Goal: Information Seeking & Learning: Learn about a topic

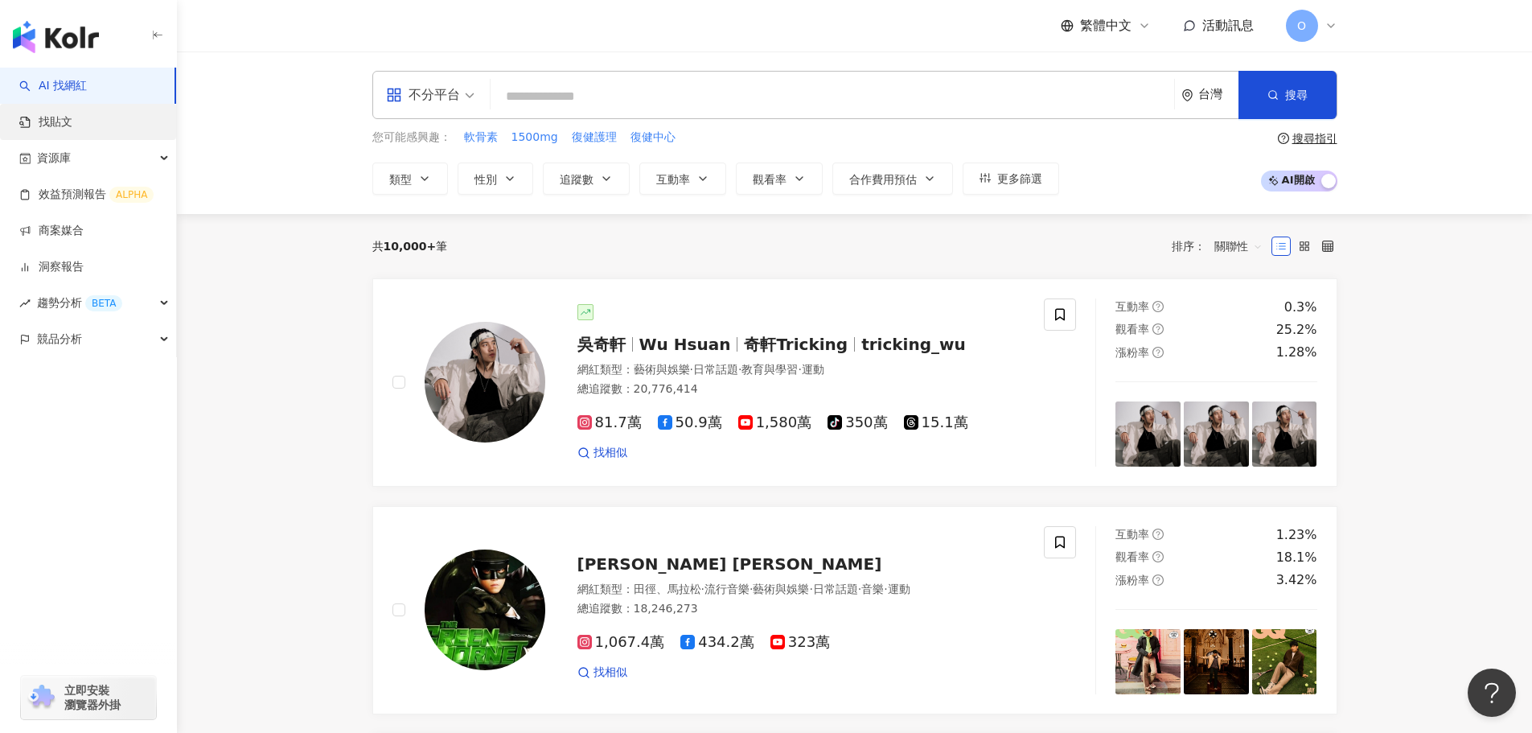
click at [72, 114] on link "找貼文" at bounding box center [45, 122] width 53 height 16
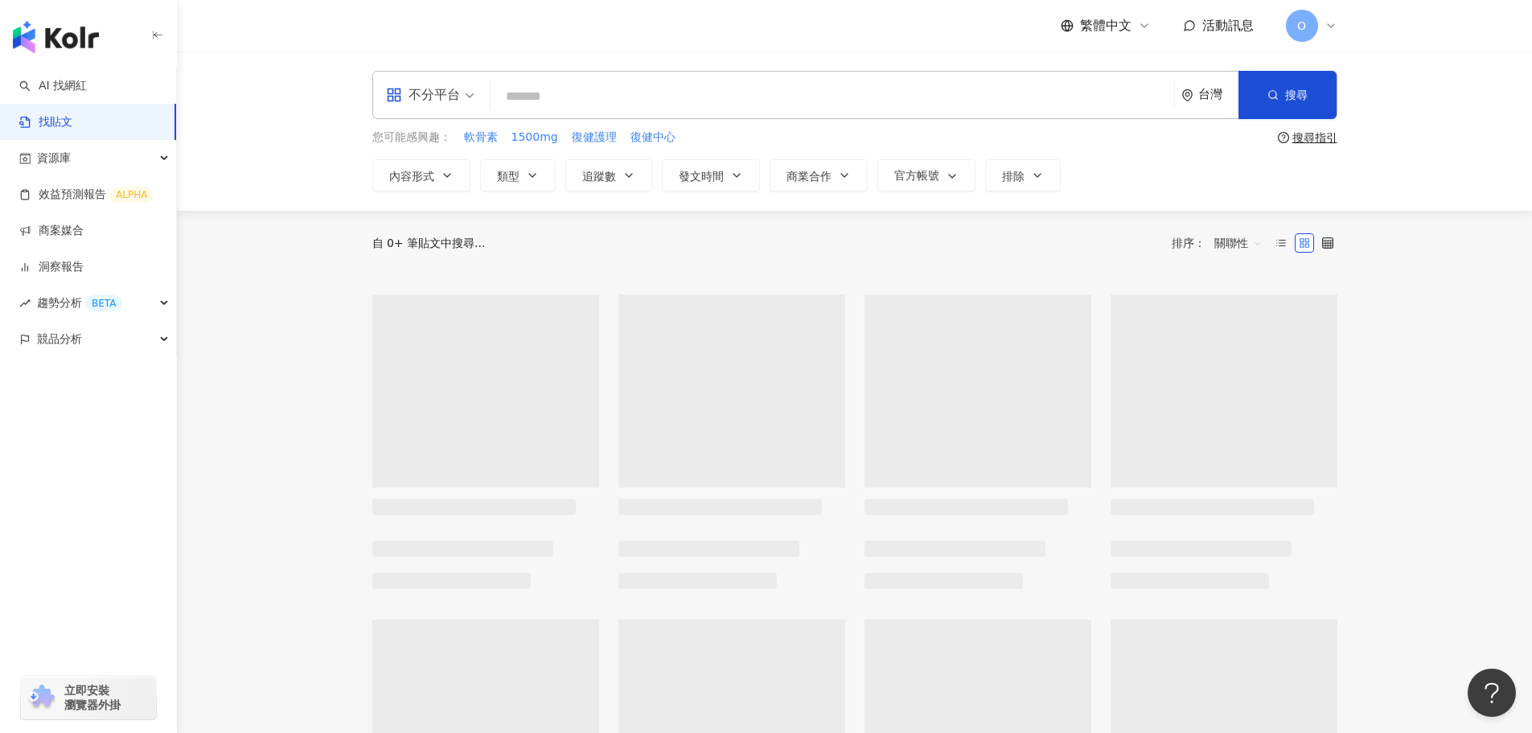
click at [526, 106] on input "search" at bounding box center [832, 96] width 671 height 35
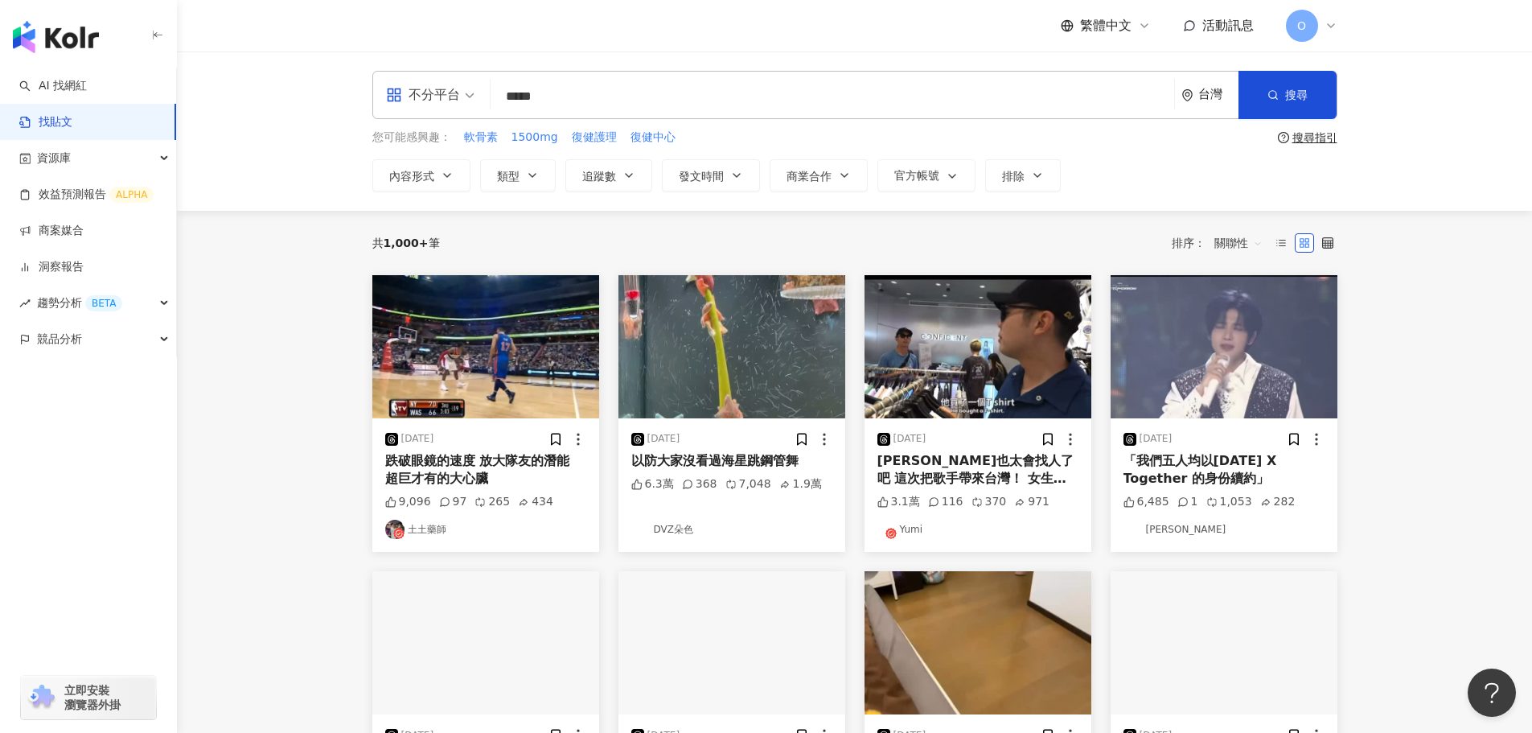
type input "*****"
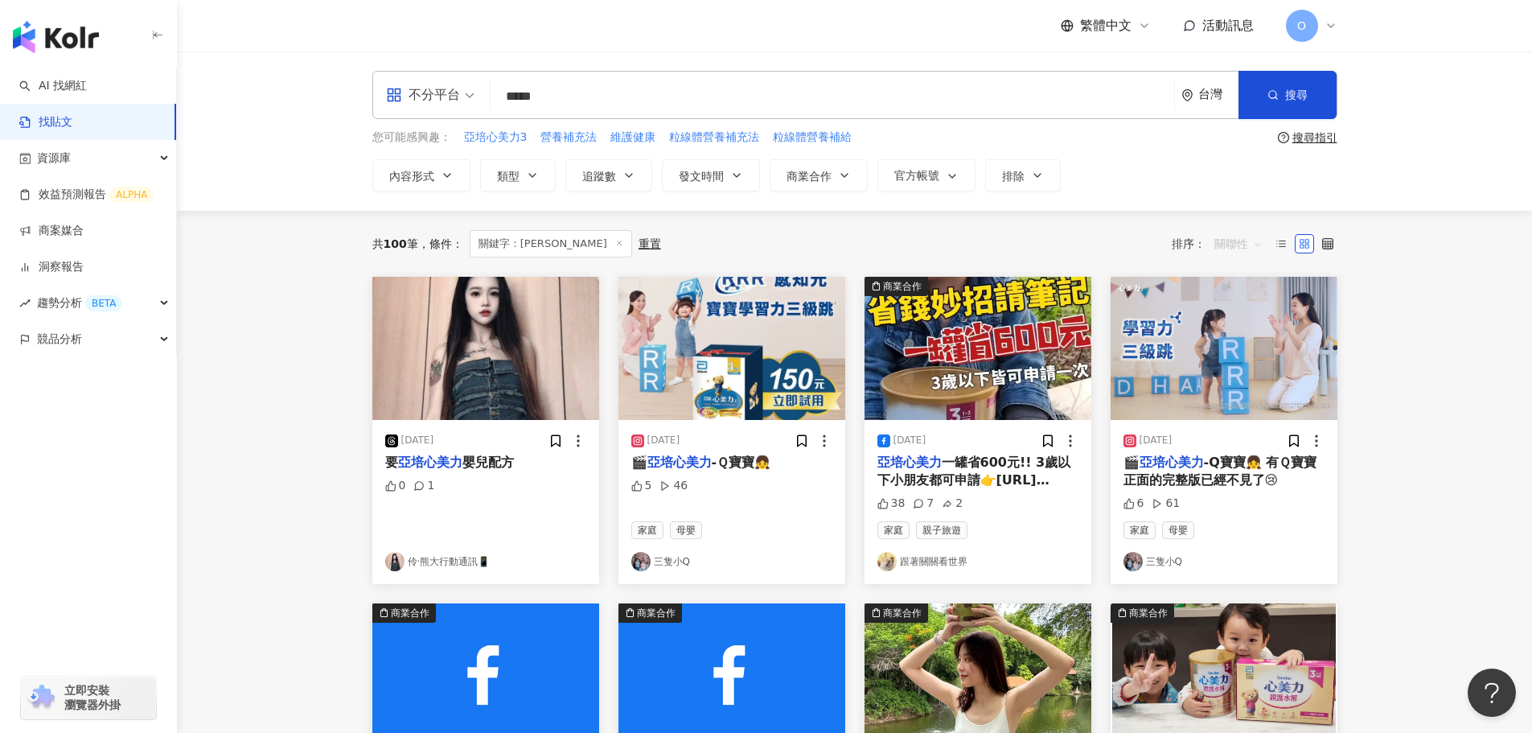
click at [1261, 245] on span "關聯性" at bounding box center [1239, 244] width 48 height 26
click at [1247, 416] on div "發文時間" at bounding box center [1241, 414] width 45 height 18
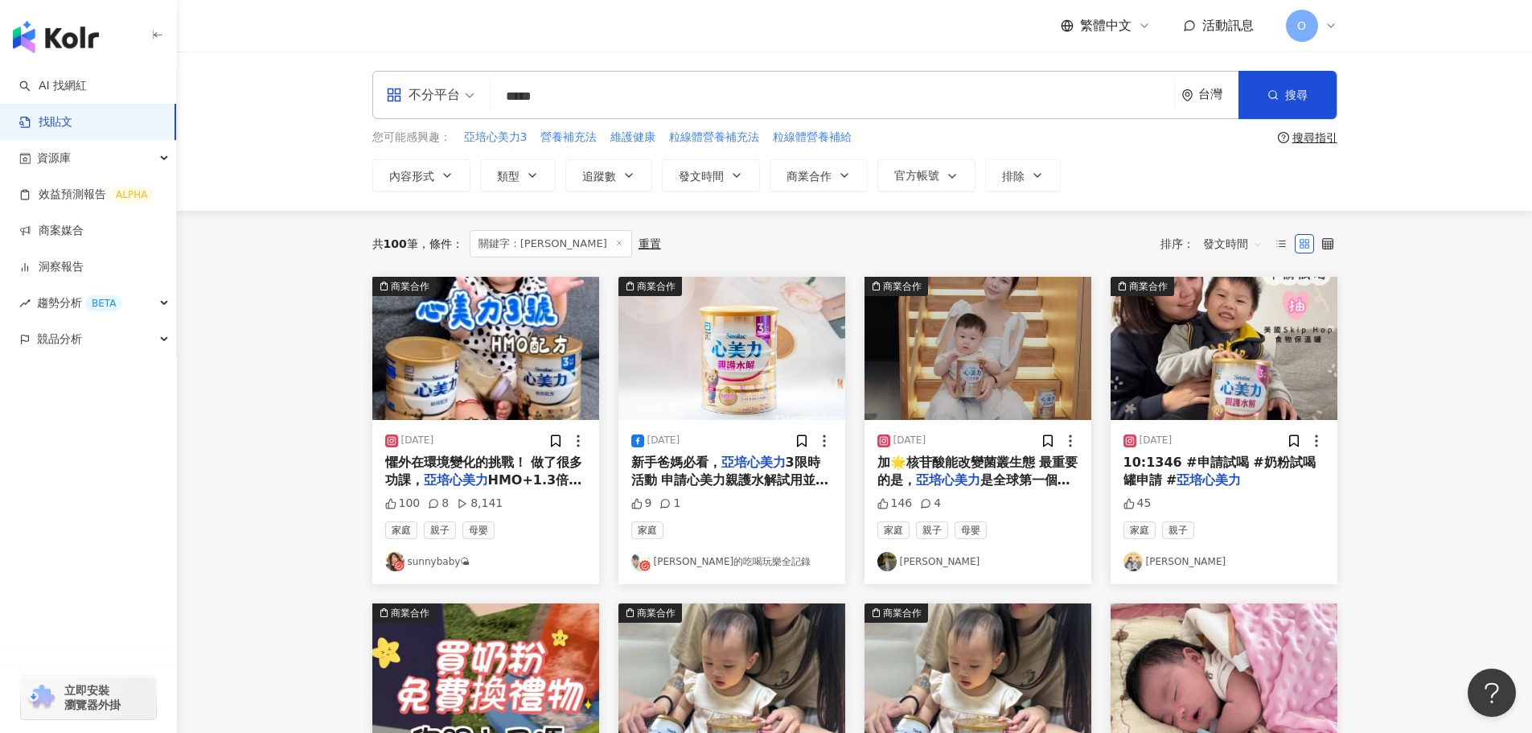
scroll to position [80, 0]
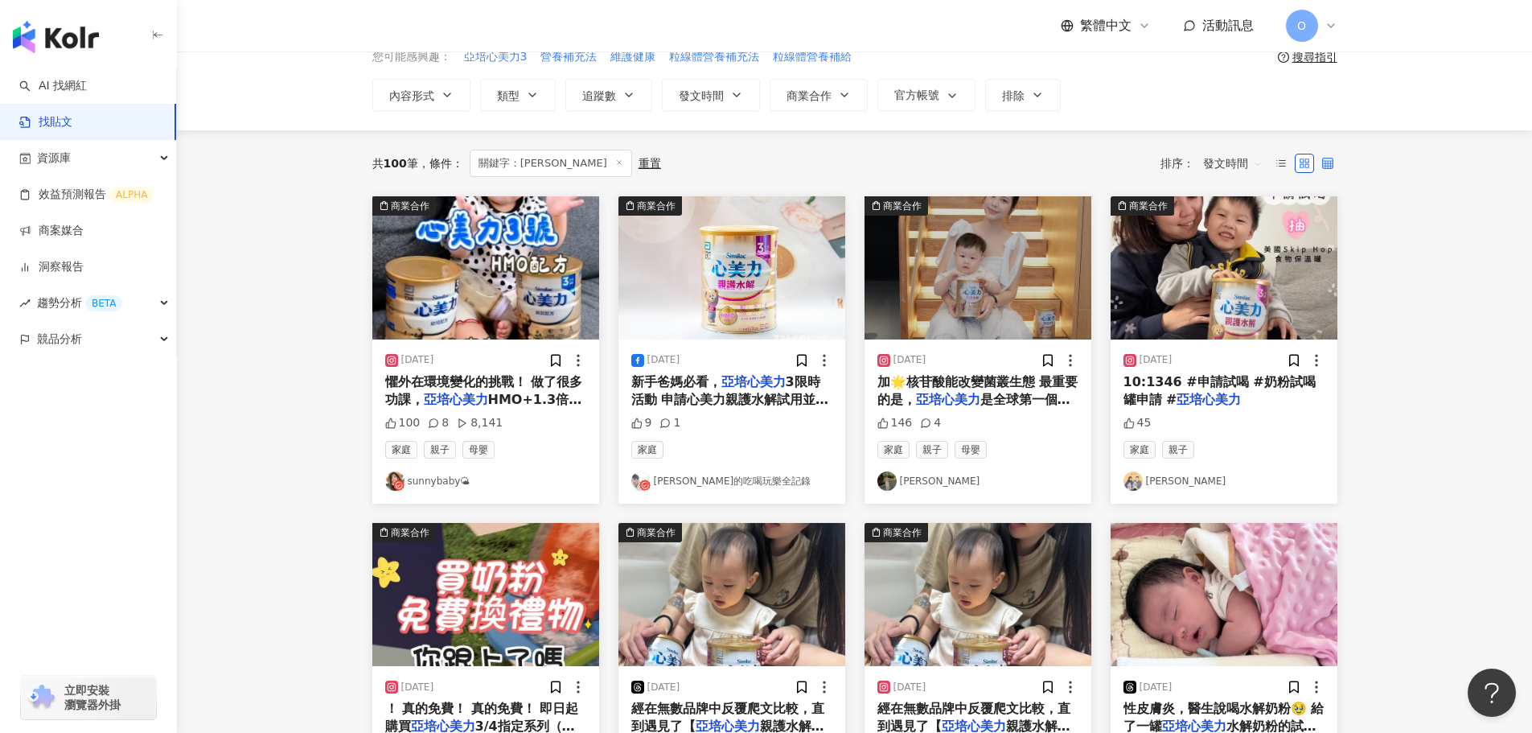
click at [1325, 169] on label at bounding box center [1327, 163] width 19 height 19
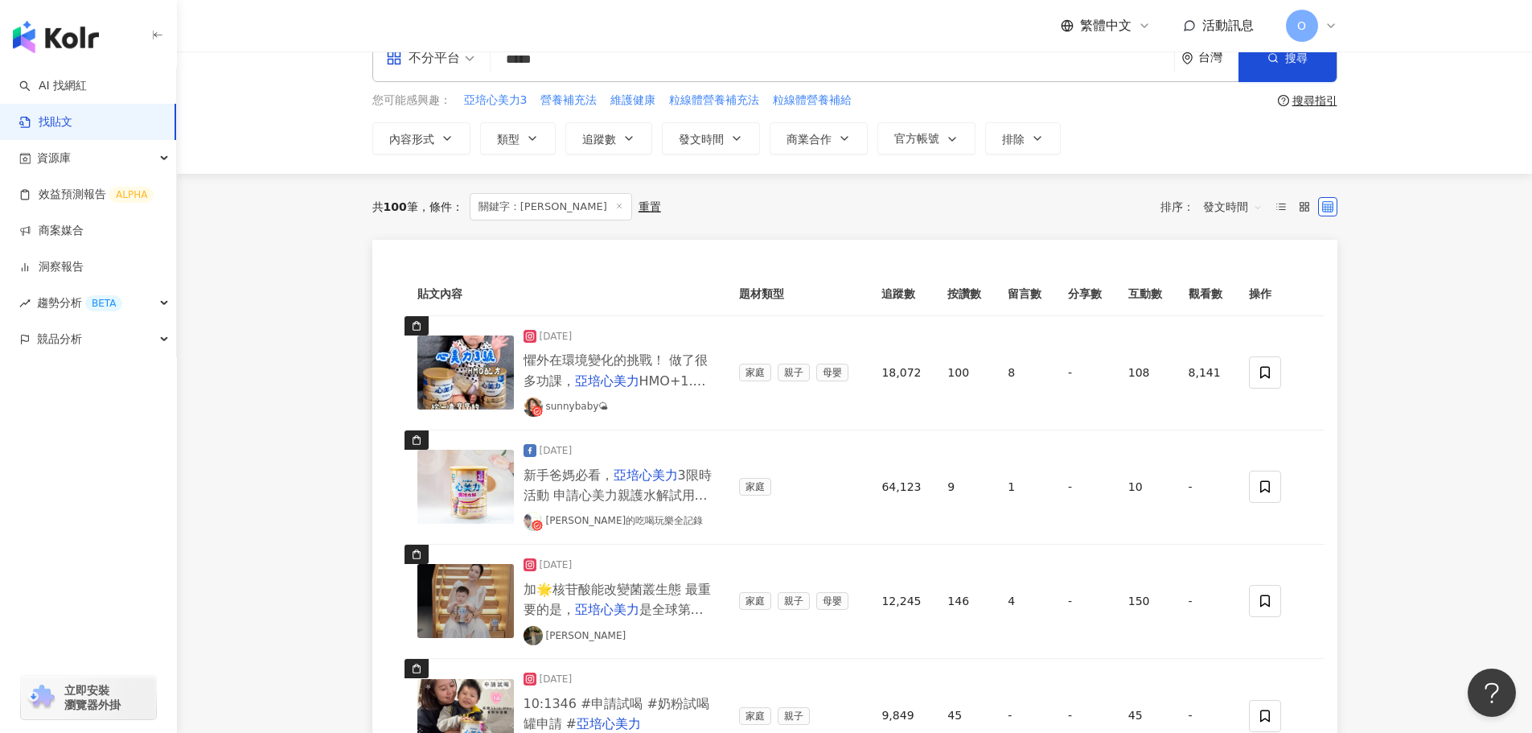
scroll to position [0, 0]
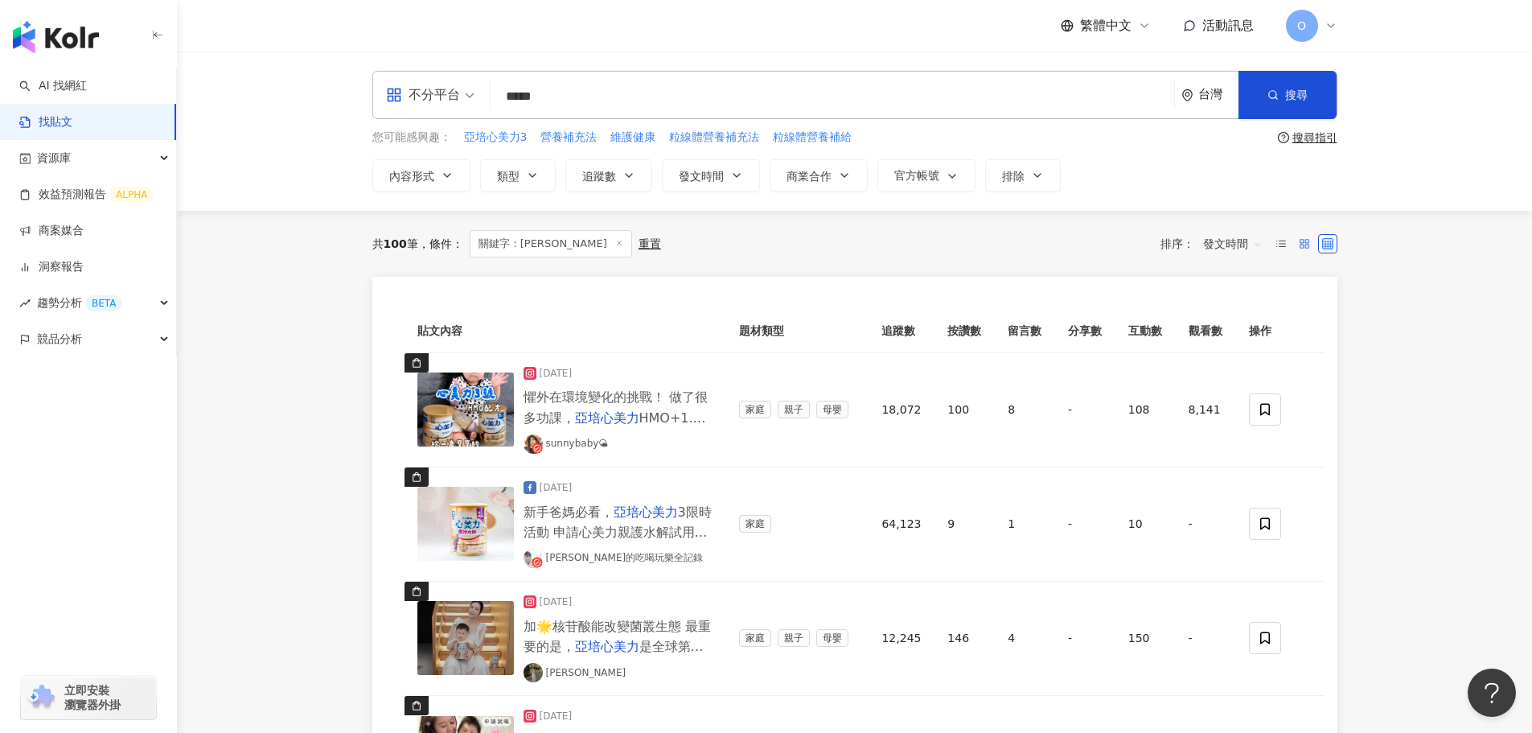
click at [1307, 236] on label at bounding box center [1304, 243] width 19 height 19
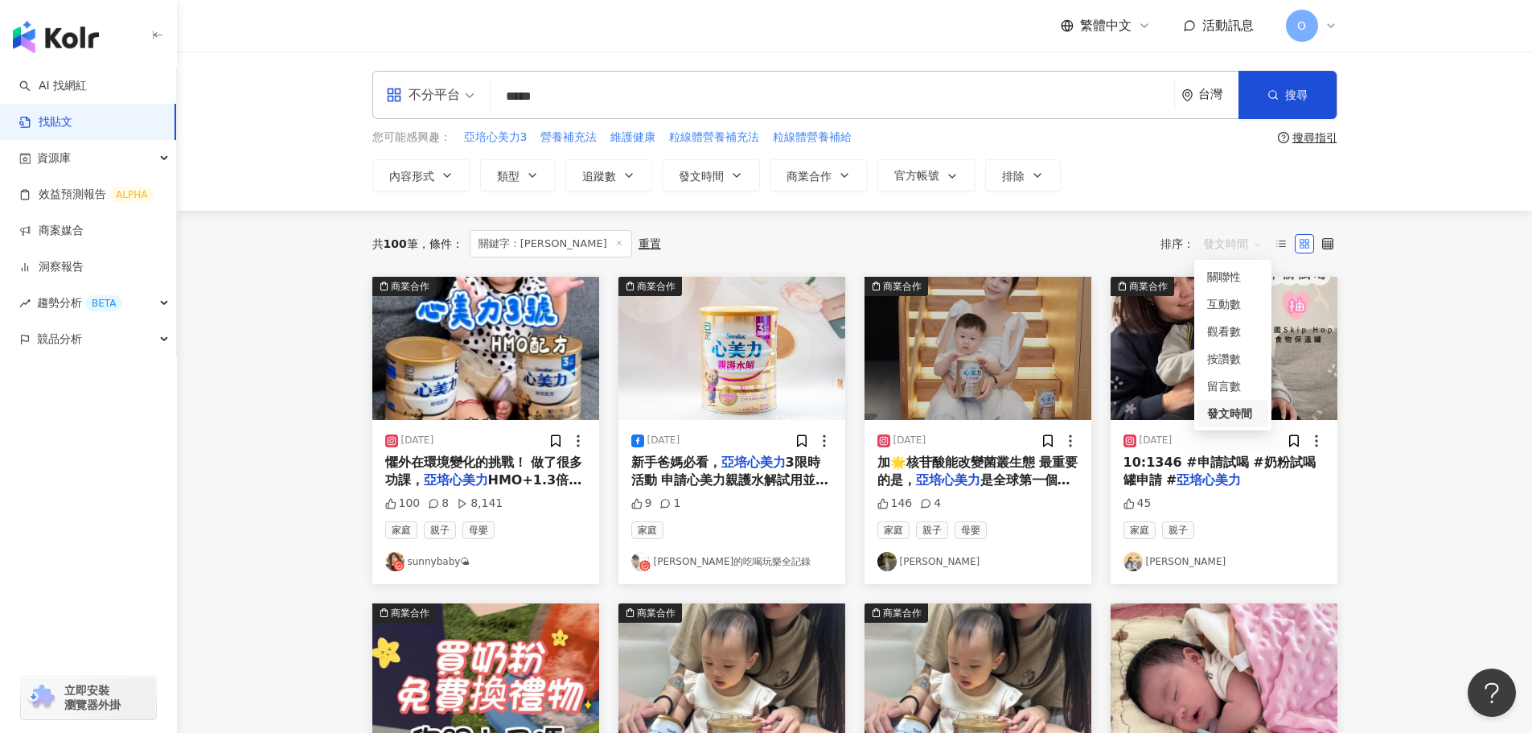
click at [1242, 249] on span "發文時間" at bounding box center [1233, 244] width 60 height 26
click at [1242, 283] on div "關聯性" at bounding box center [1232, 277] width 51 height 18
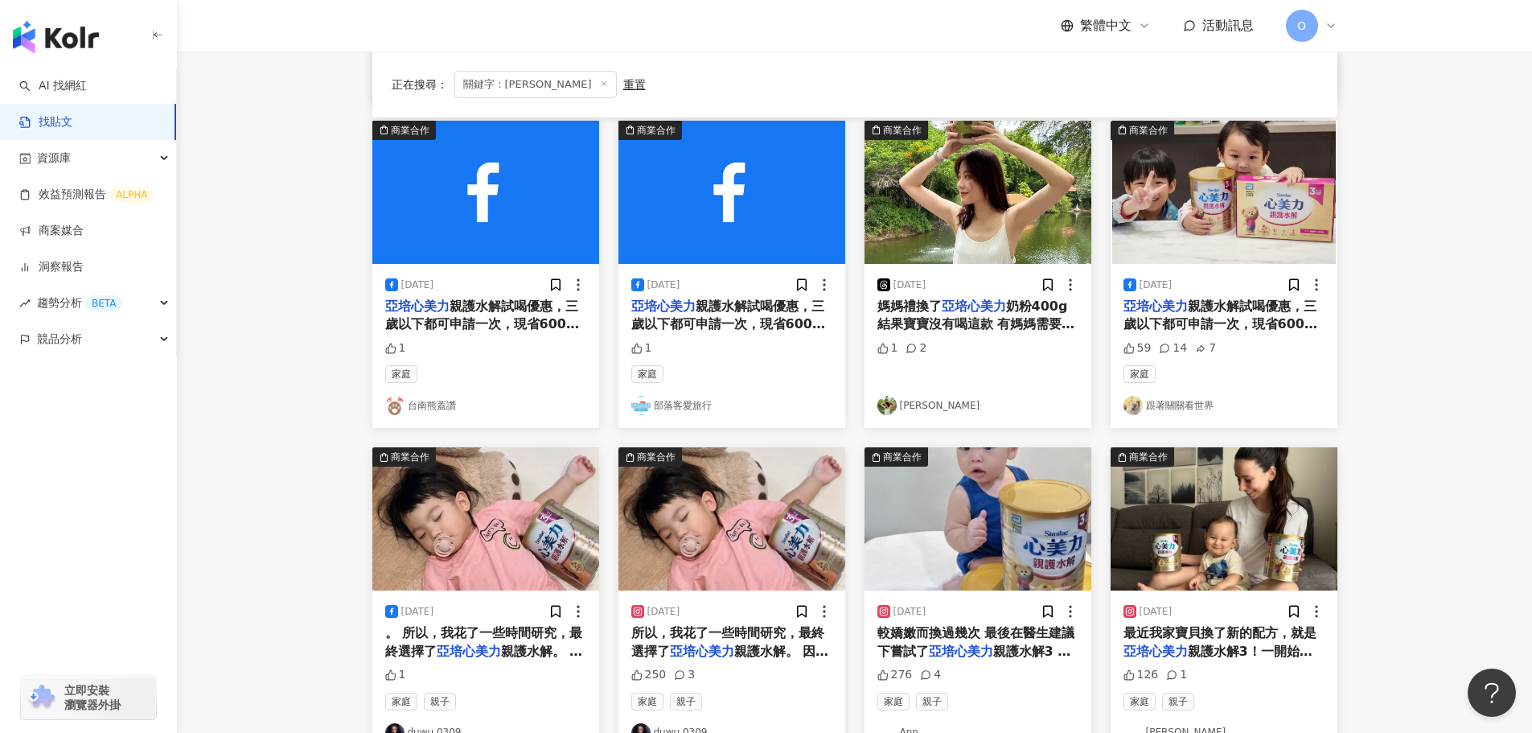
scroll to position [804, 0]
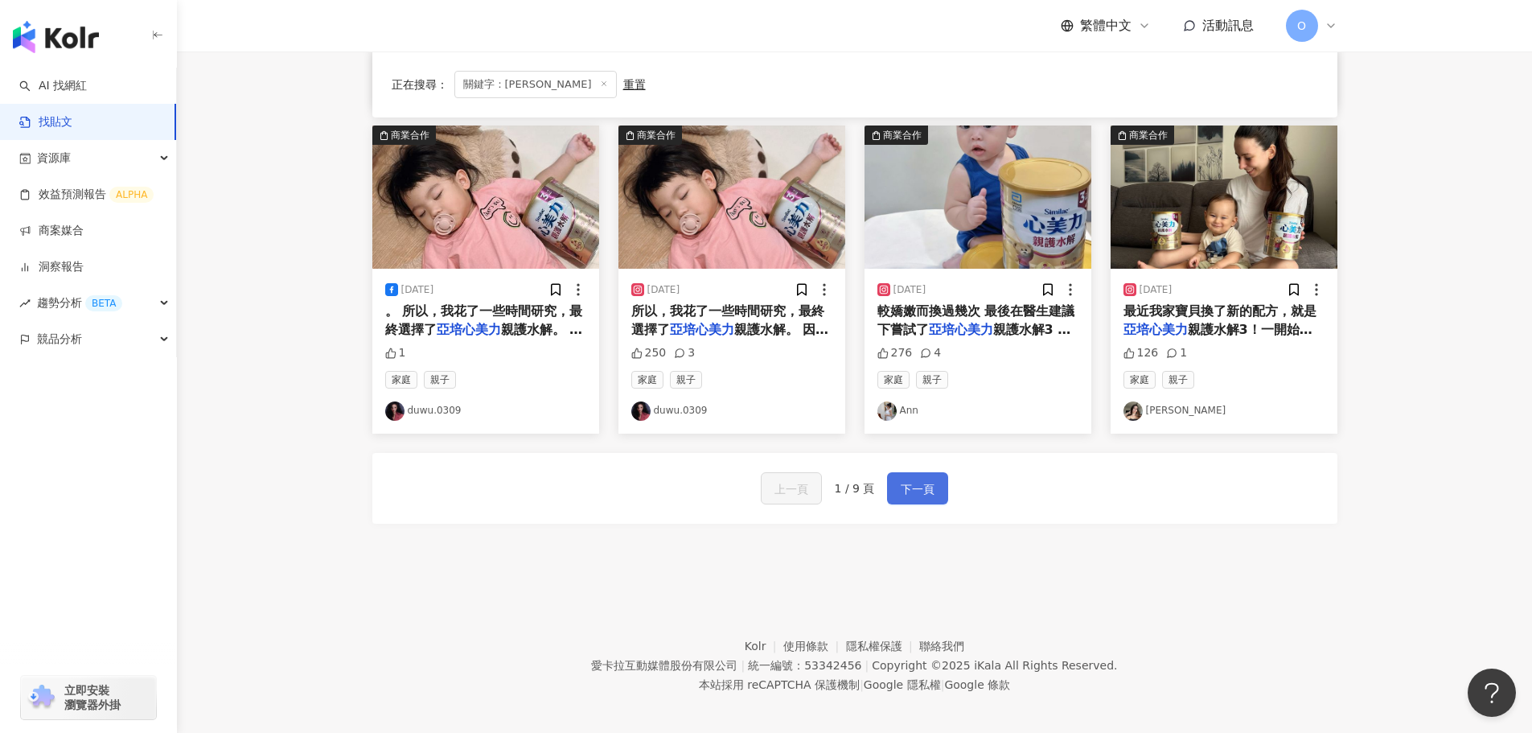
click at [944, 488] on button "下一頁" at bounding box center [917, 488] width 61 height 32
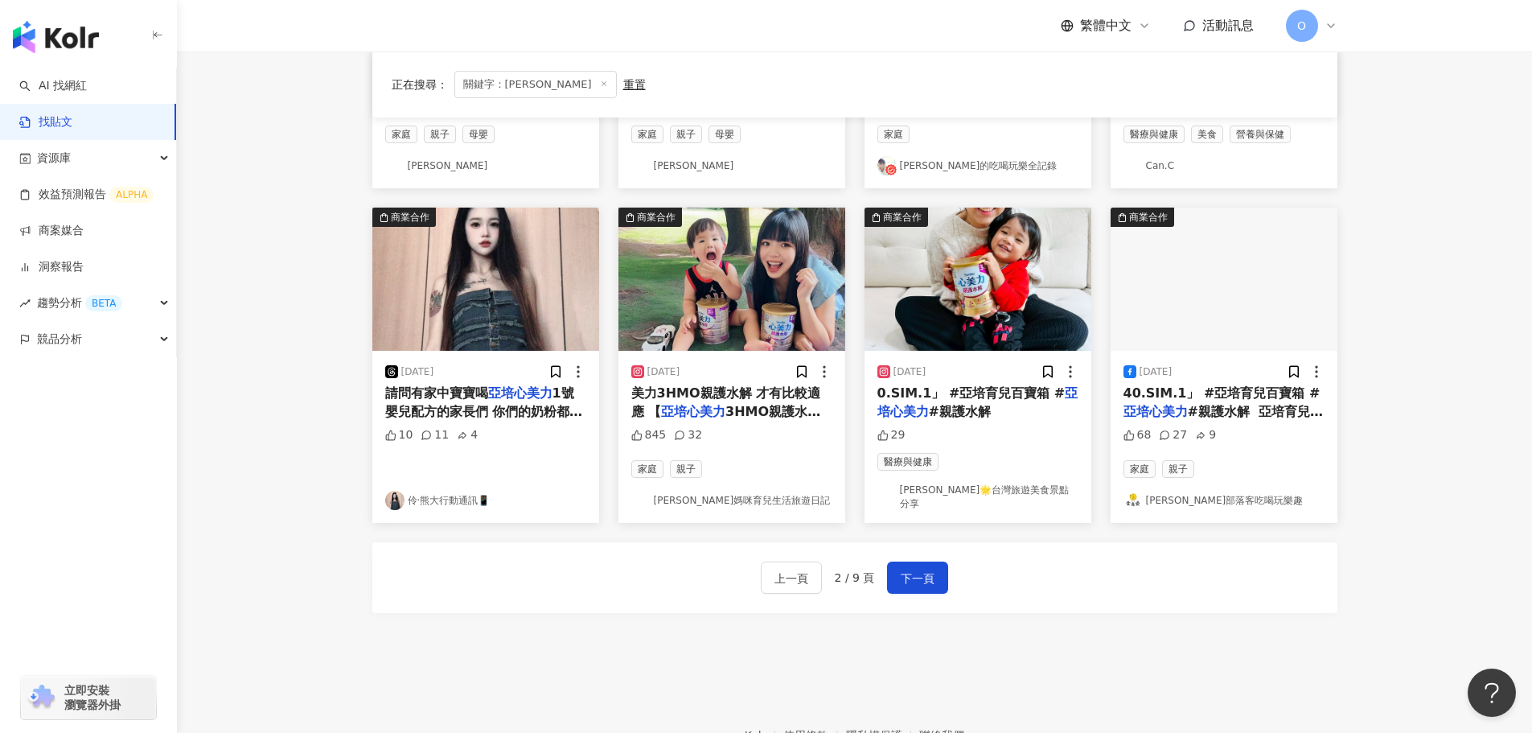
scroll to position [724, 0]
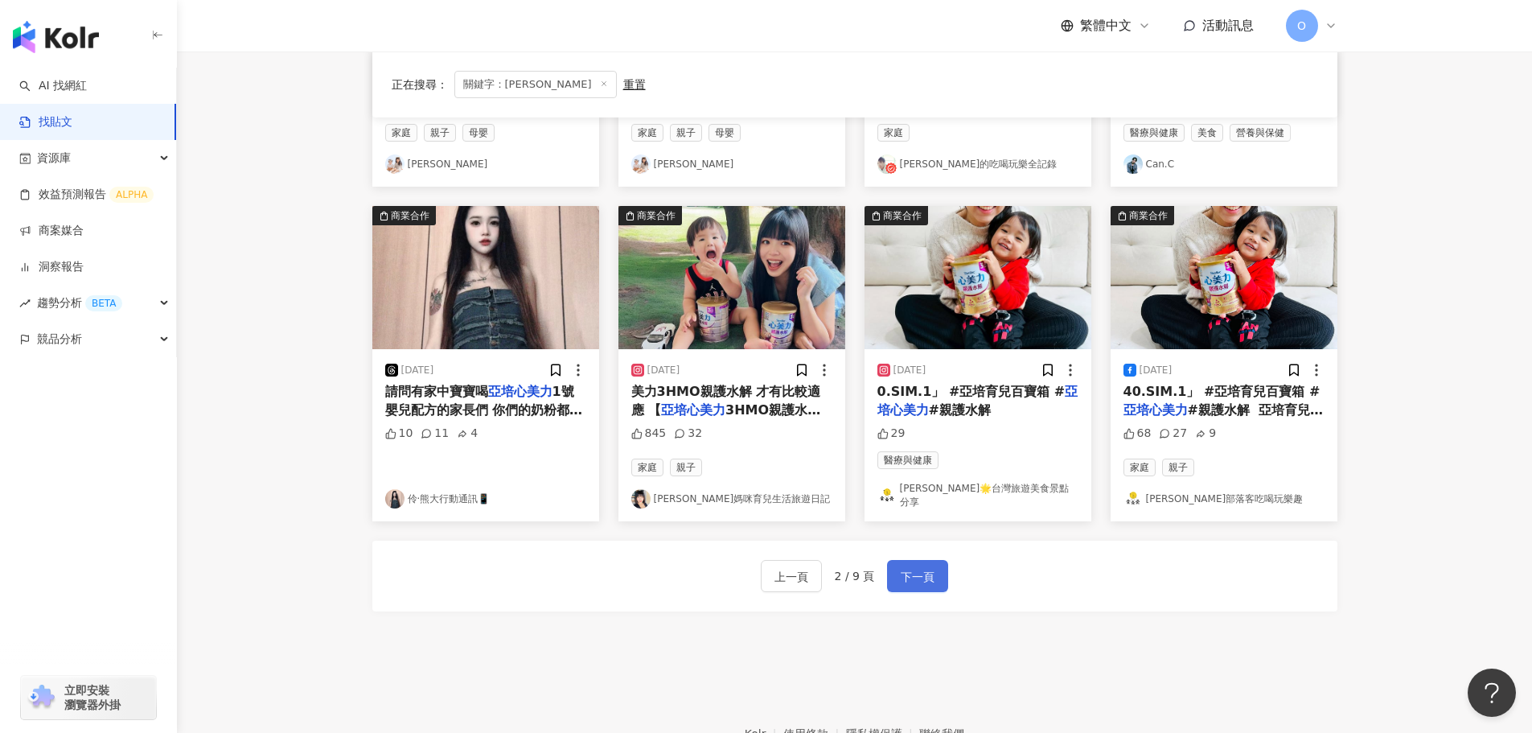
click at [924, 572] on span "下一頁" at bounding box center [918, 576] width 34 height 19
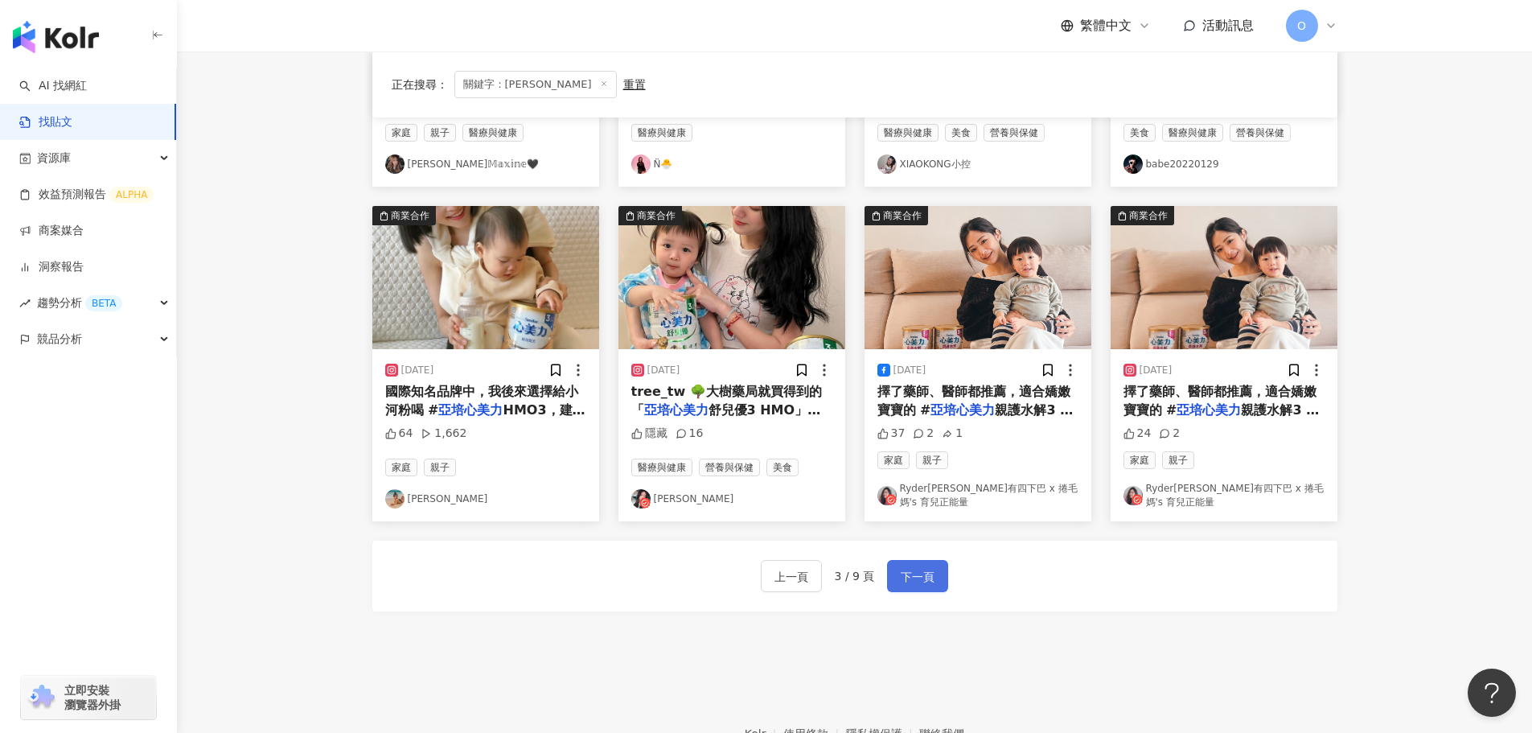
click at [945, 567] on button "下一頁" at bounding box center [917, 576] width 61 height 32
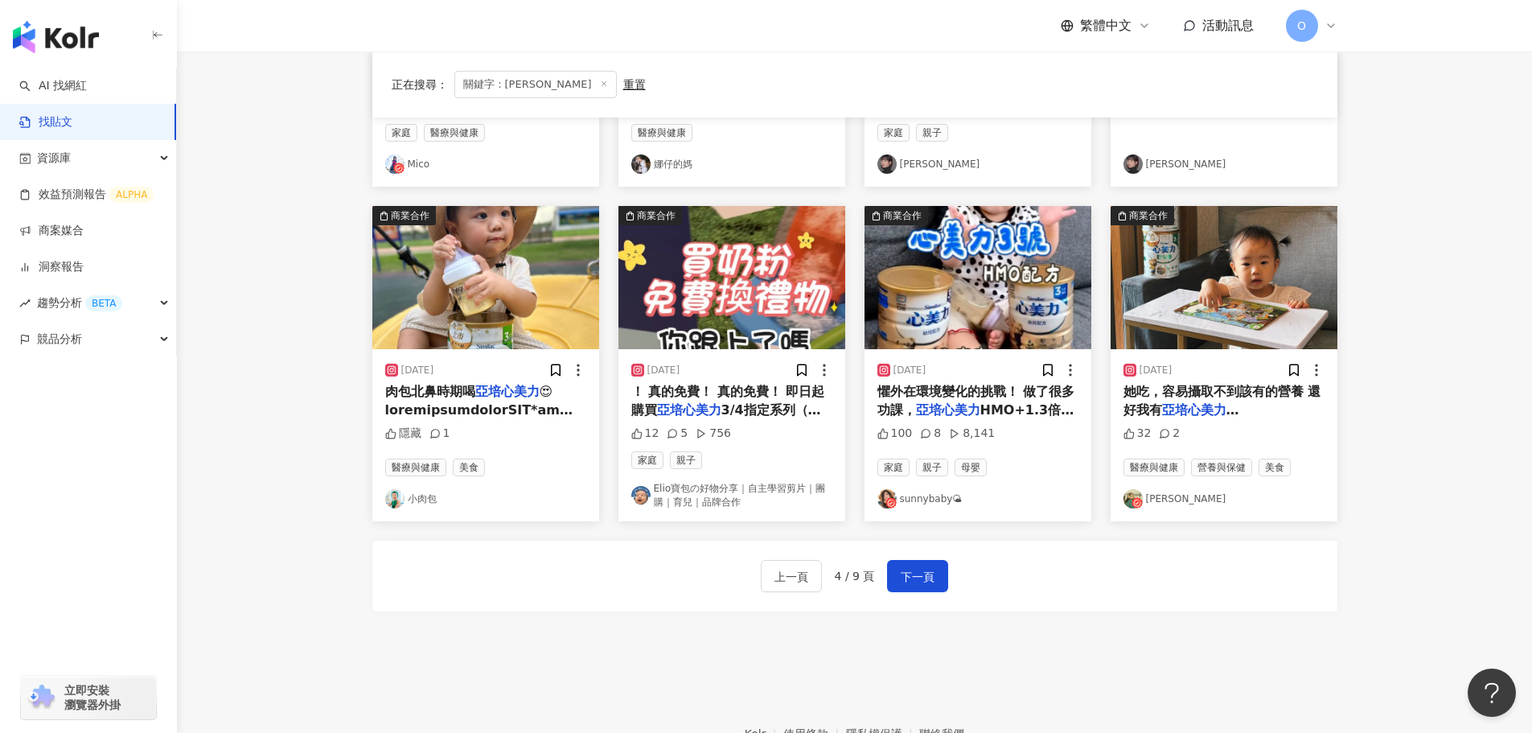
click at [944, 592] on div "上一頁 4 / 9 頁 下一頁" at bounding box center [855, 576] width 188 height 32
click at [936, 584] on button "下一頁" at bounding box center [917, 576] width 61 height 32
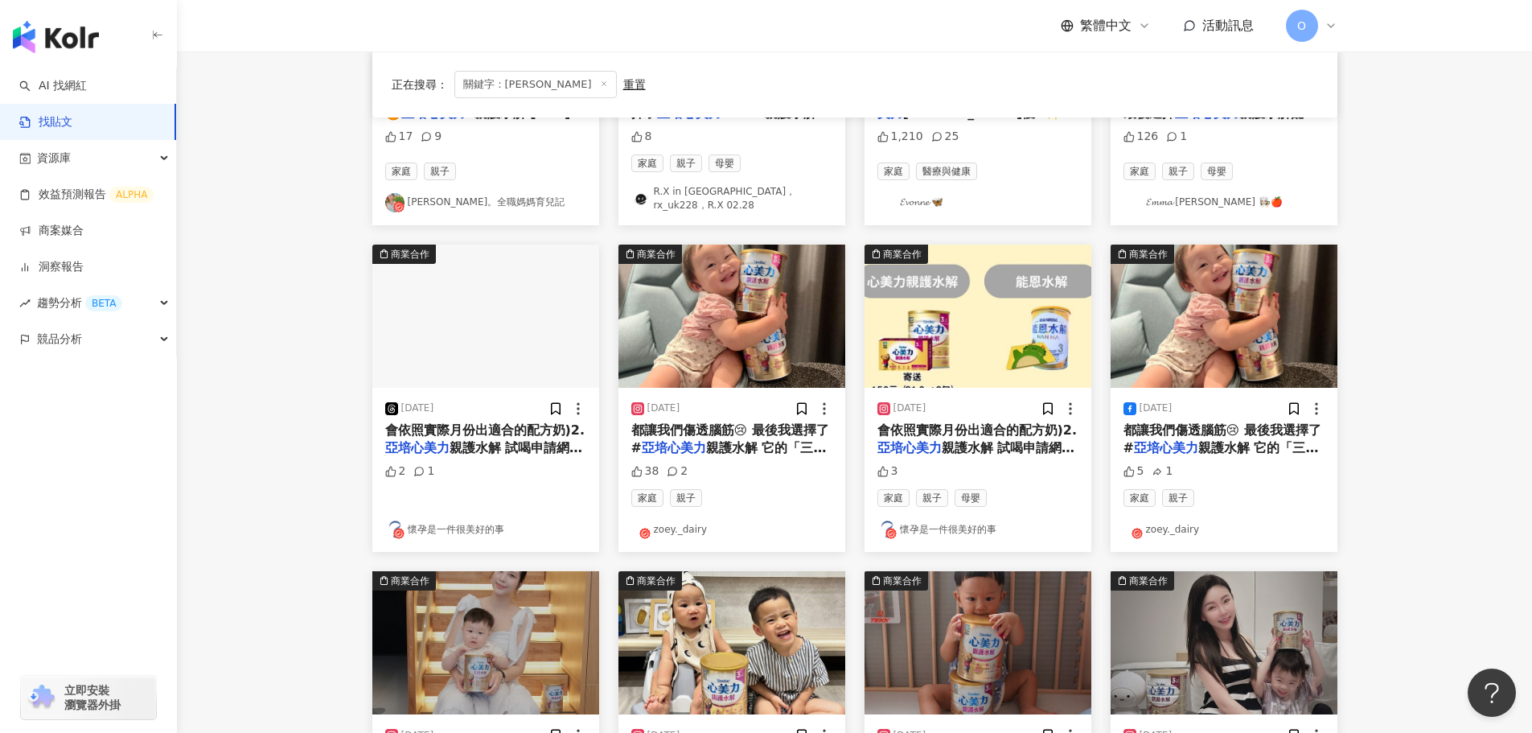
scroll to position [717, 0]
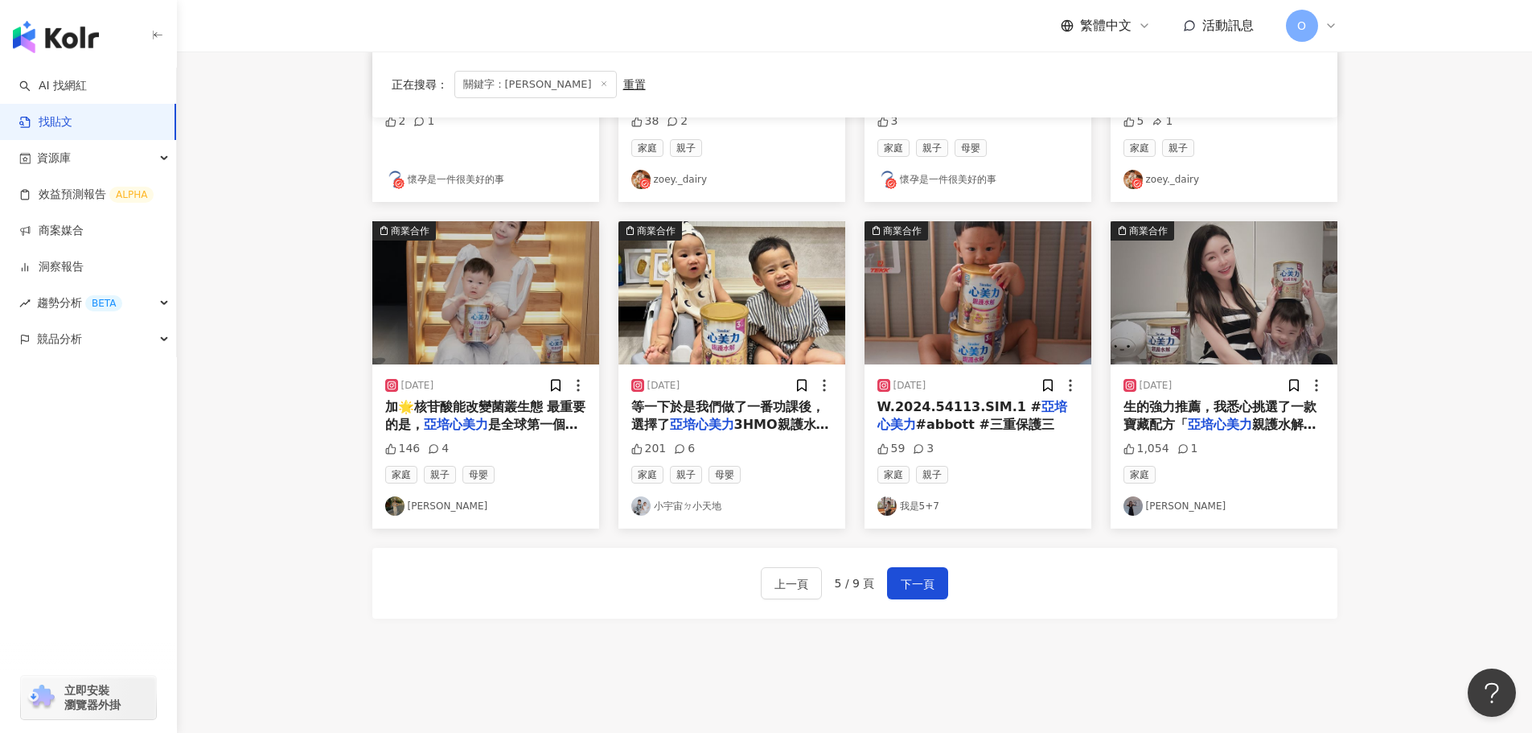
click at [948, 580] on div "上一頁 5 / 9 頁 下一頁" at bounding box center [854, 583] width 965 height 71
click at [931, 587] on button "下一頁" at bounding box center [917, 583] width 61 height 32
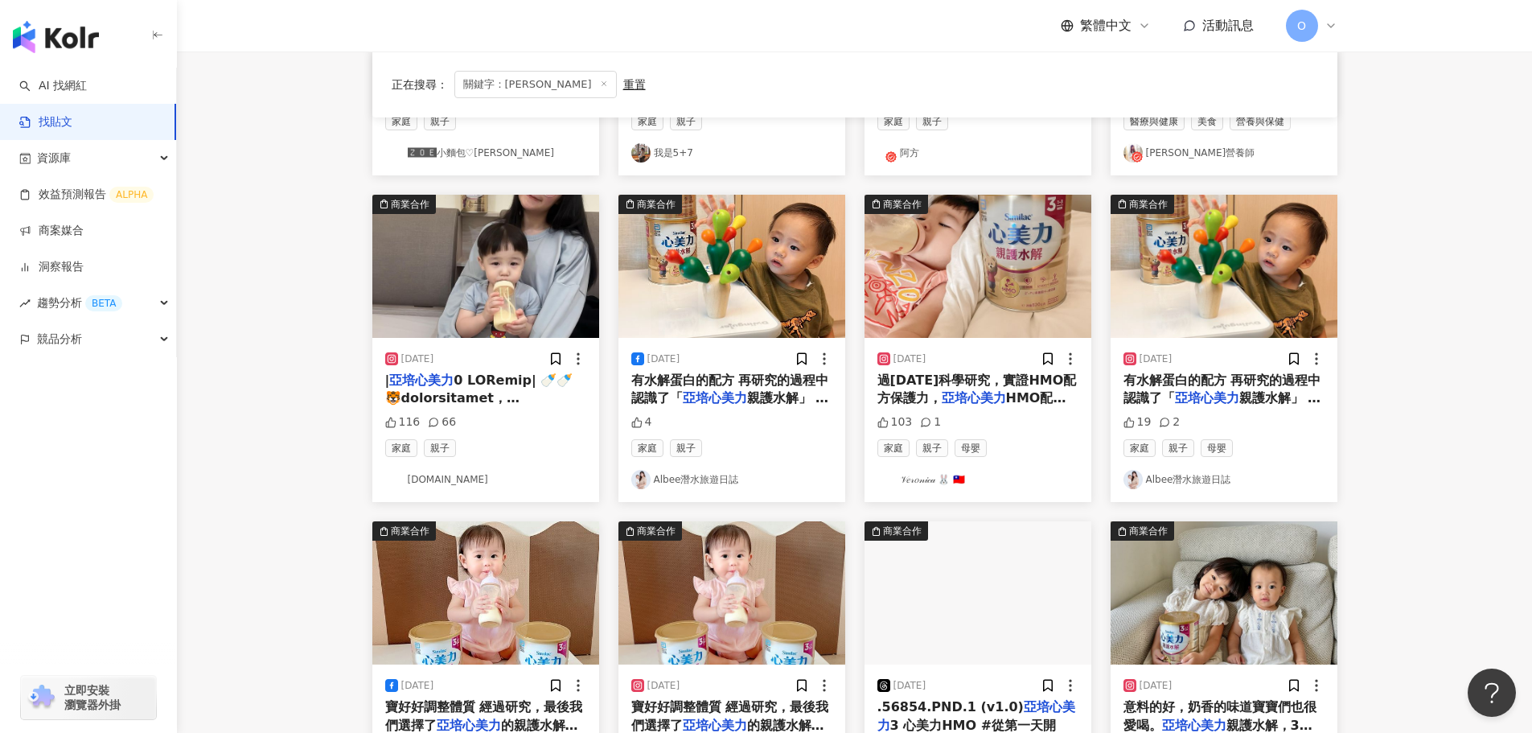
scroll to position [650, 0]
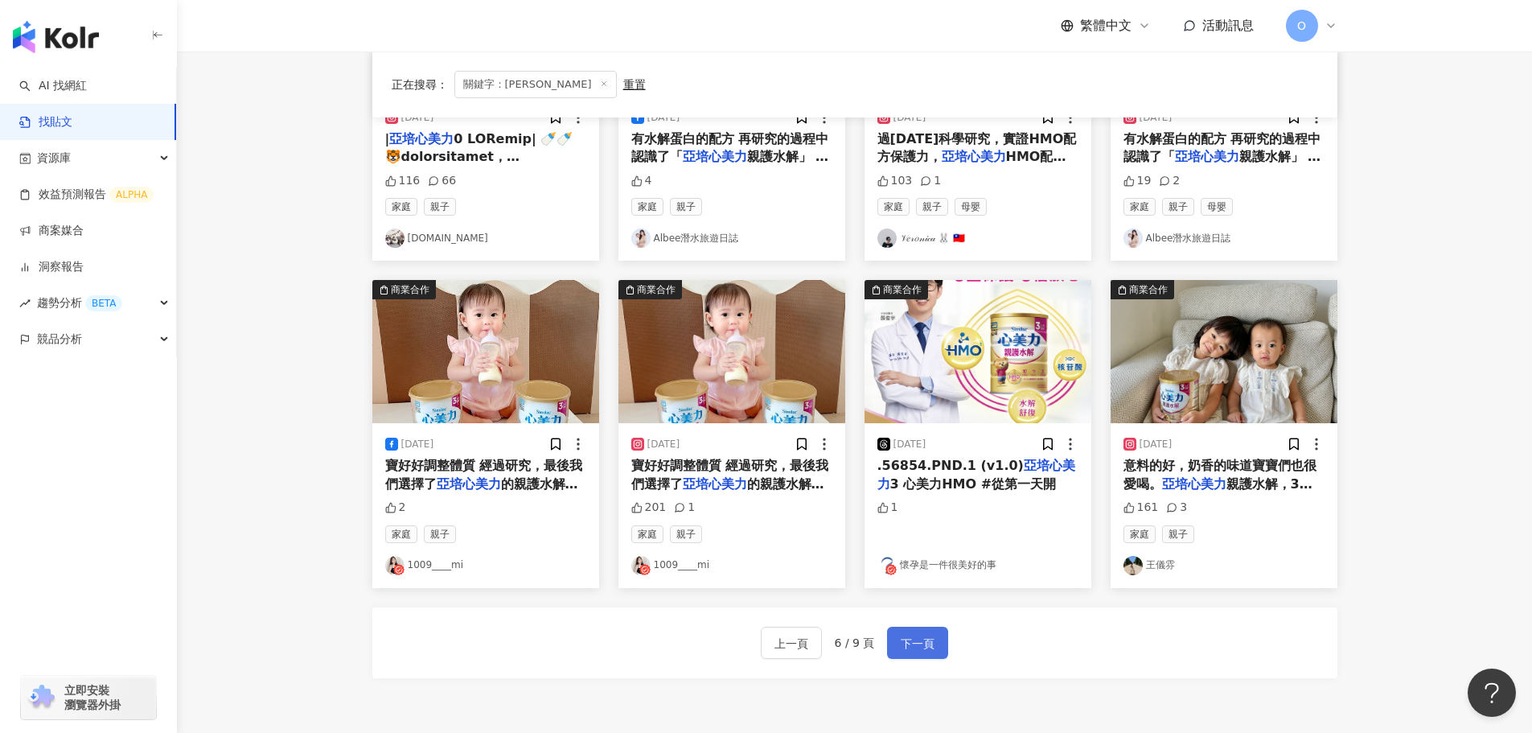
click at [929, 644] on span "下一頁" at bounding box center [918, 643] width 34 height 19
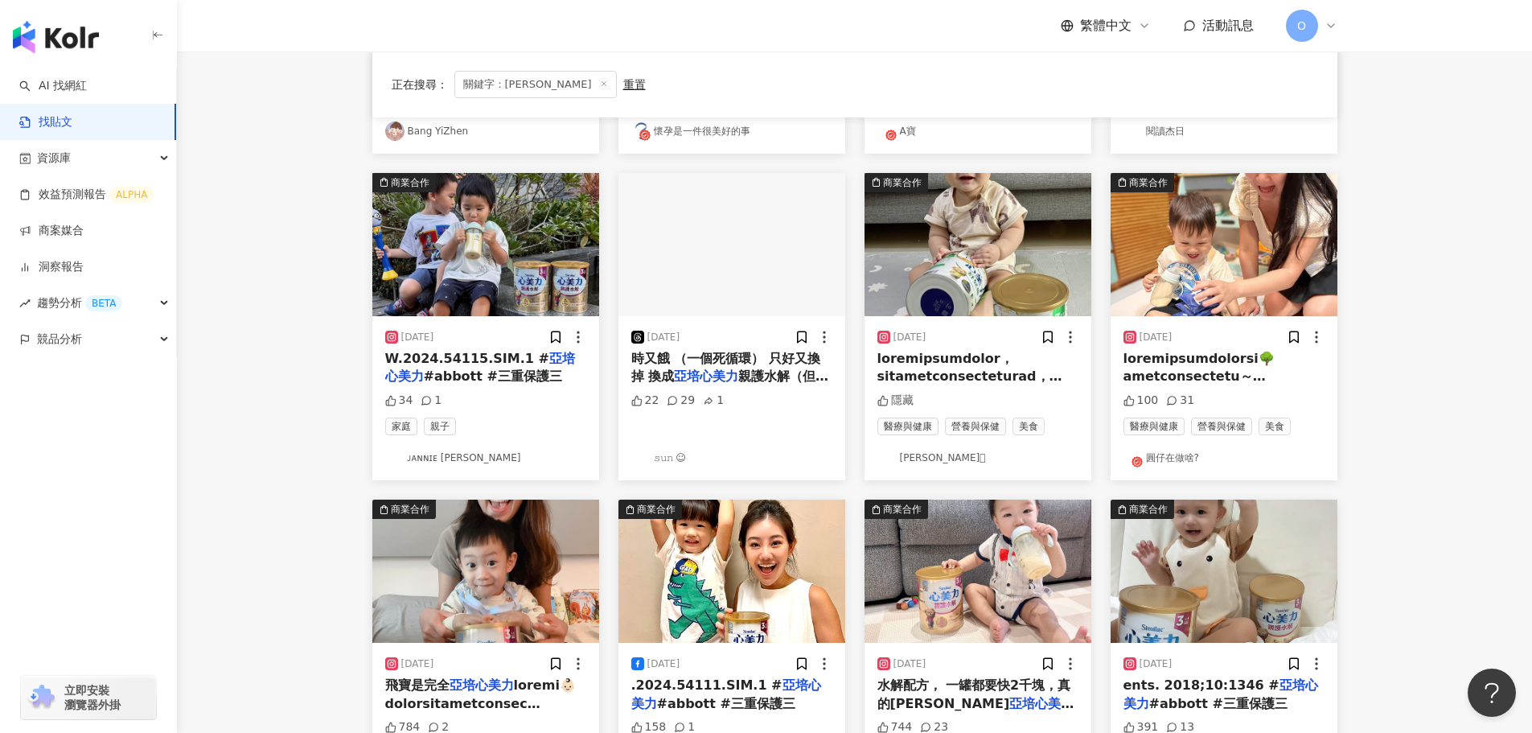
scroll to position [644, 0]
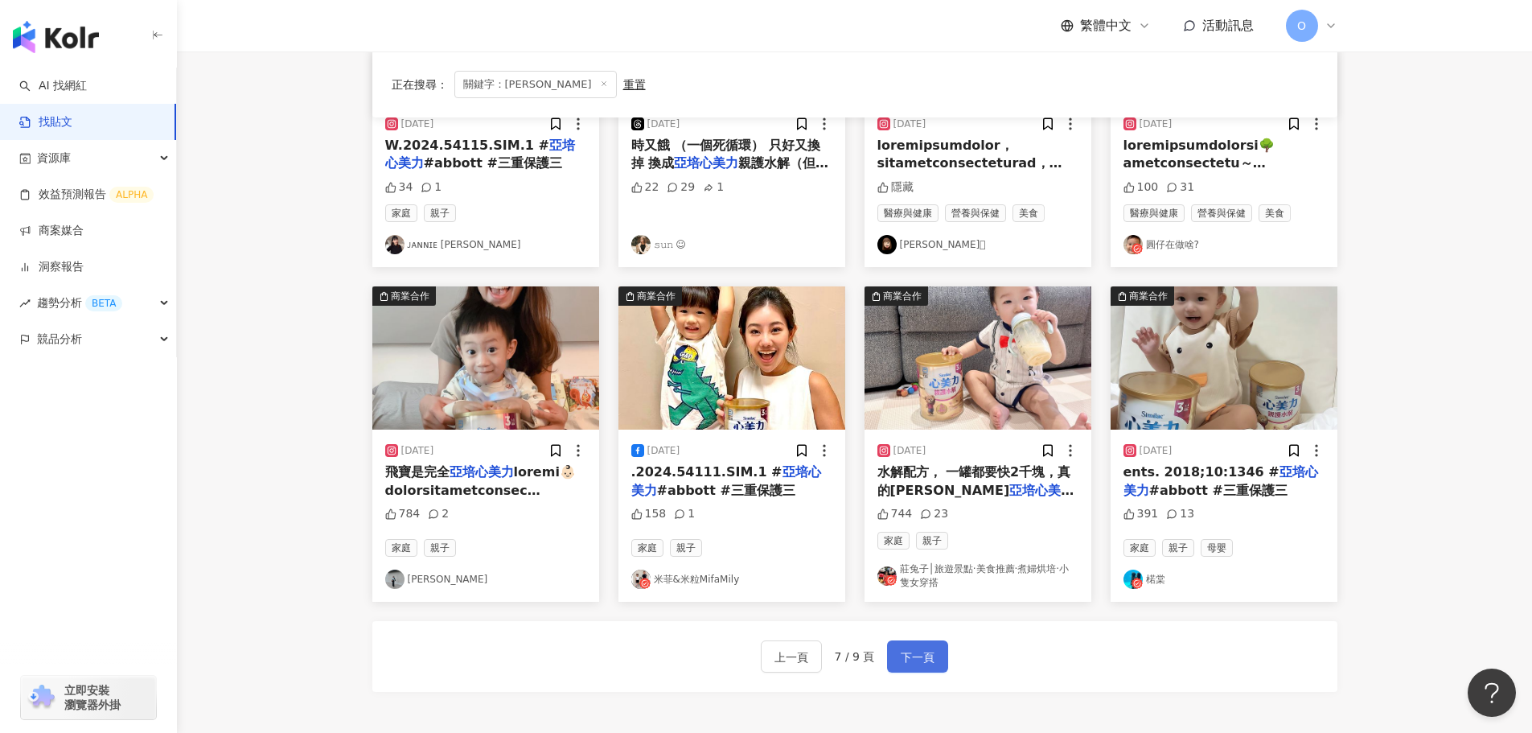
click at [908, 661] on span "下一頁" at bounding box center [918, 657] width 34 height 19
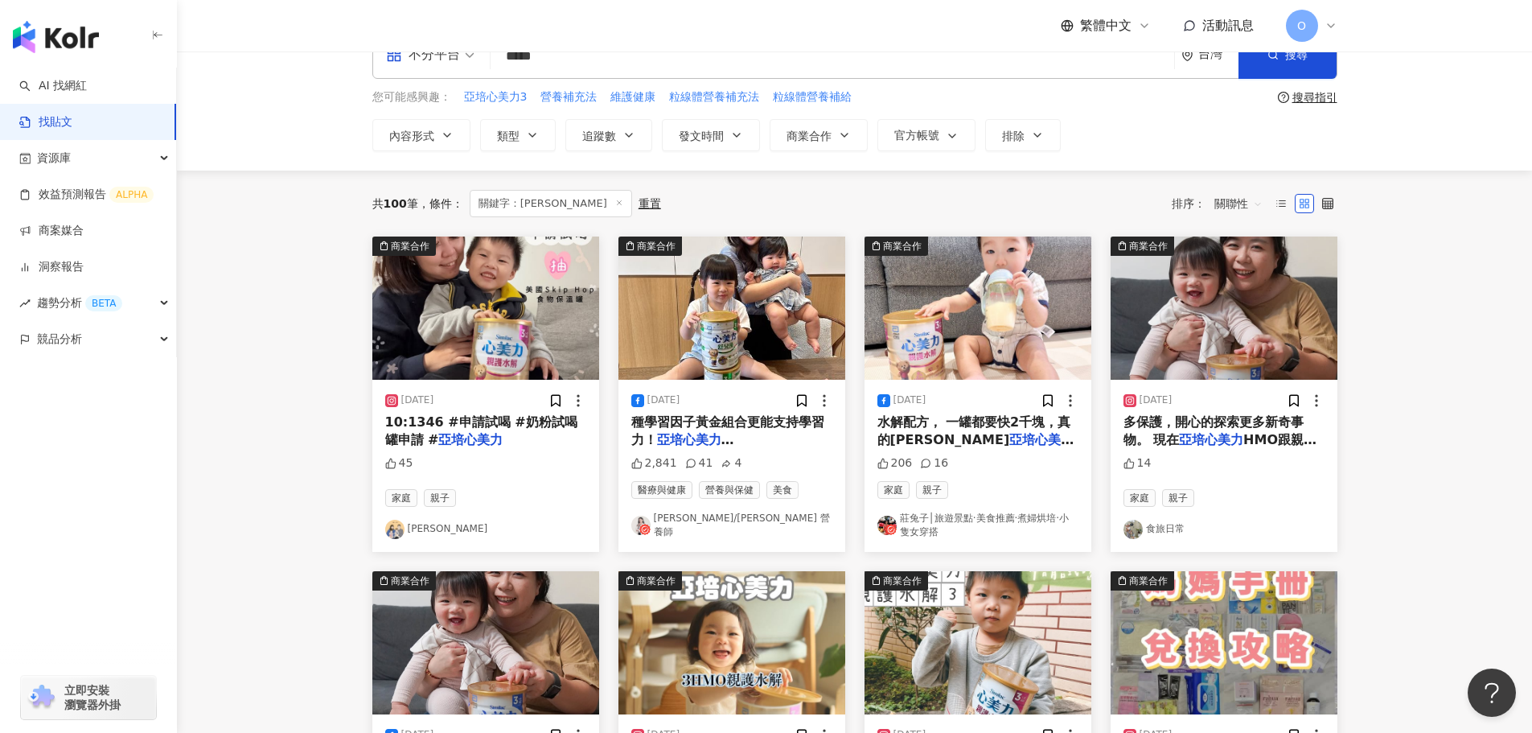
scroll to position [0, 0]
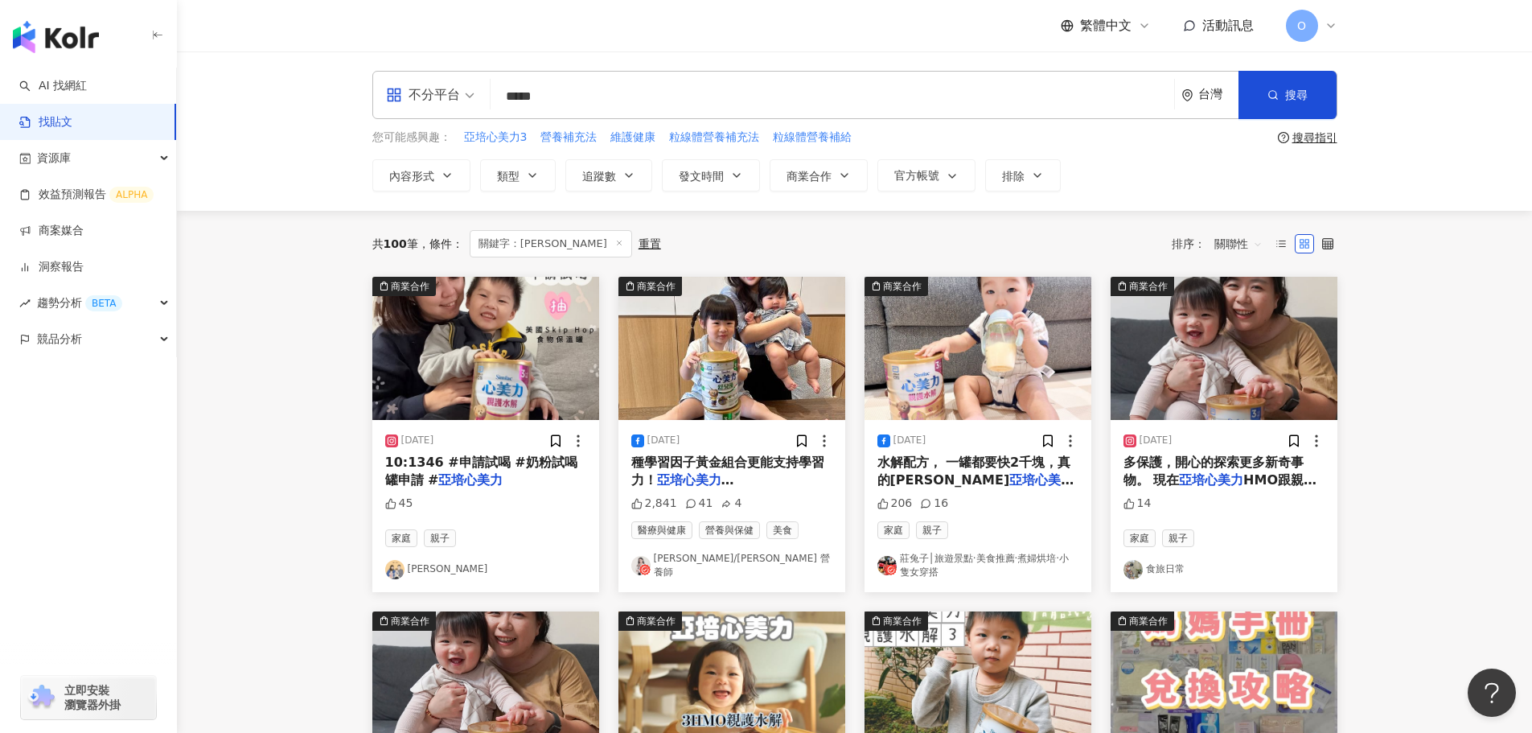
drag, startPoint x: 522, startPoint y: 84, endPoint x: 462, endPoint y: 88, distance: 60.5
click at [462, 88] on div "不分平台 亞培心美力 ***** 台灣 搜尋" at bounding box center [854, 95] width 965 height 48
